Goal: Navigation & Orientation: Find specific page/section

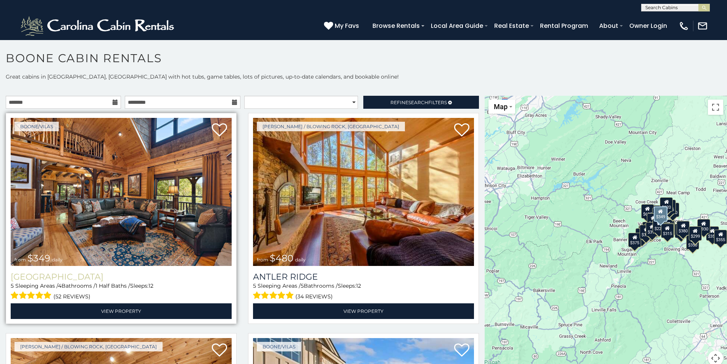
scroll to position [153, 0]
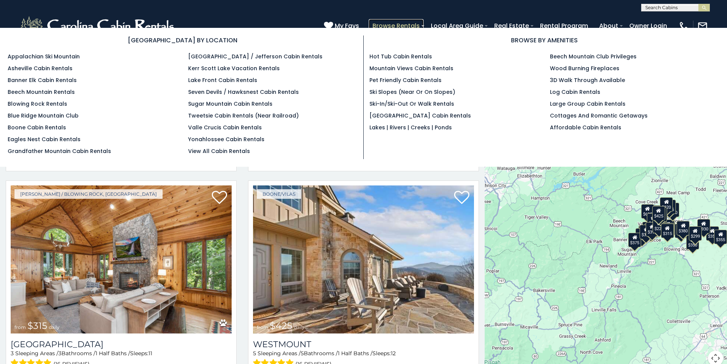
click at [395, 21] on link "Browse Rentals" at bounding box center [395, 25] width 55 height 13
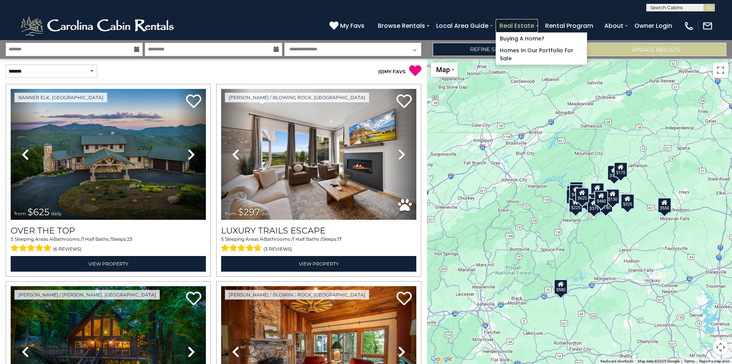
click at [513, 23] on link "Real Estate" at bounding box center [517, 25] width 42 height 13
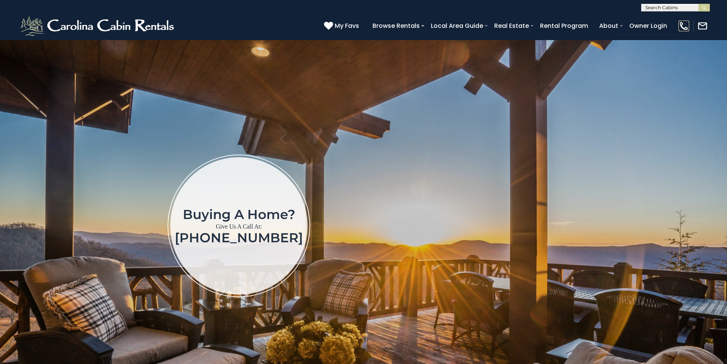
click at [683, 27] on img at bounding box center [683, 26] width 11 height 11
